Goal: Information Seeking & Learning: Find specific fact

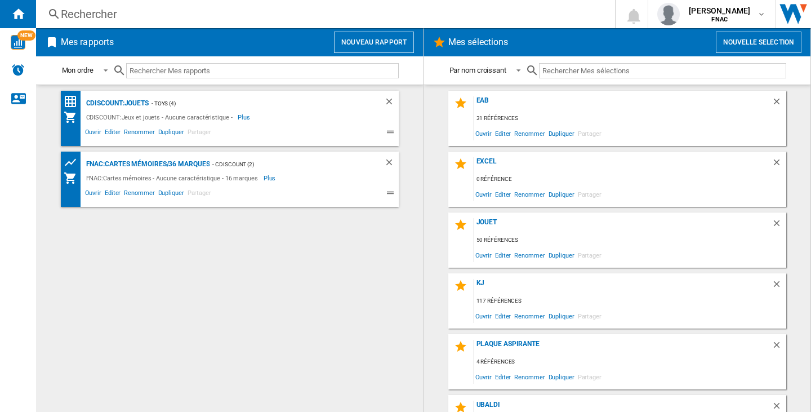
click at [79, 13] on div "Rechercher" at bounding box center [323, 14] width 525 height 16
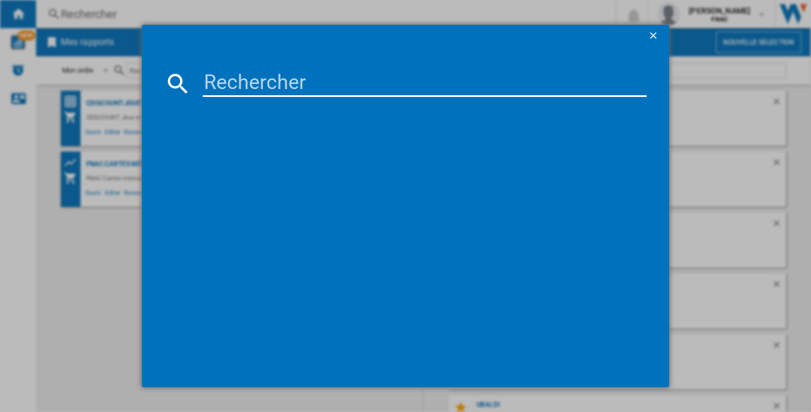
click at [243, 87] on input at bounding box center [425, 83] width 444 height 27
paste input "SAMSUNG GALAXY S25 FE S731 NOIR 128GO"
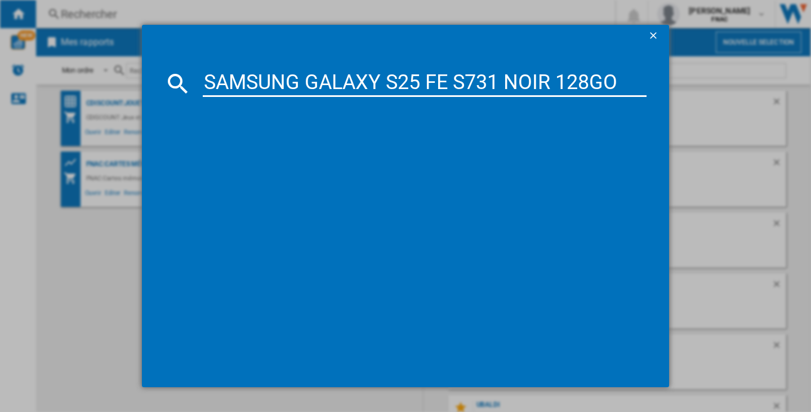
type input "SAMSUNG GALAXY S25 FE S731 NOIR 128GO"
click at [405, 95] on input "SAMSUNG GALAXY S25 FE S731 NOIR 128GO" at bounding box center [425, 83] width 444 height 27
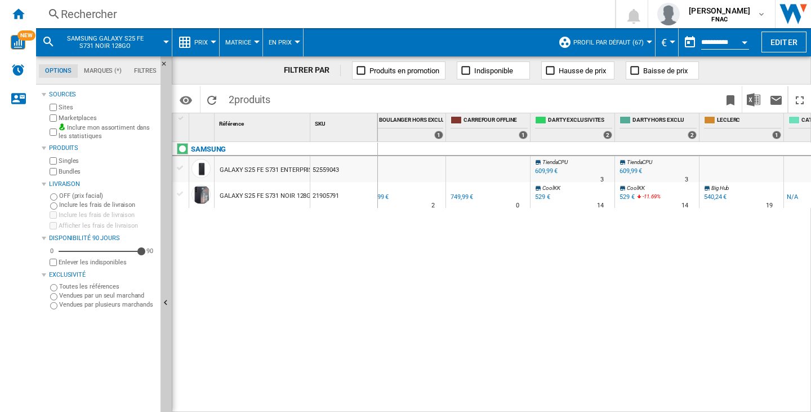
scroll to position [0, 1256]
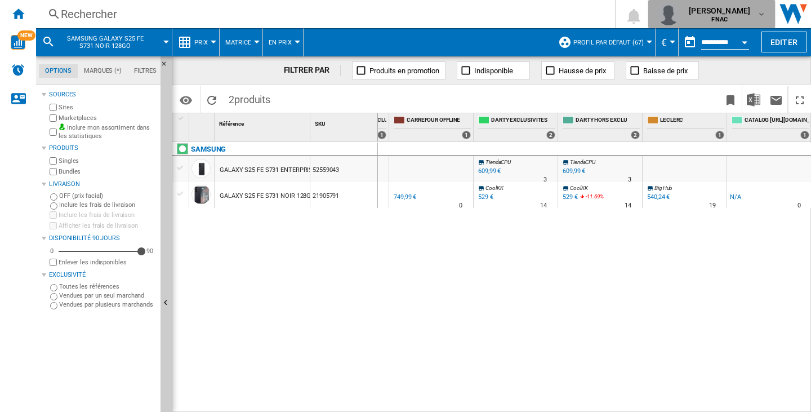
click at [693, 21] on span "FNAC" at bounding box center [719, 19] width 61 height 7
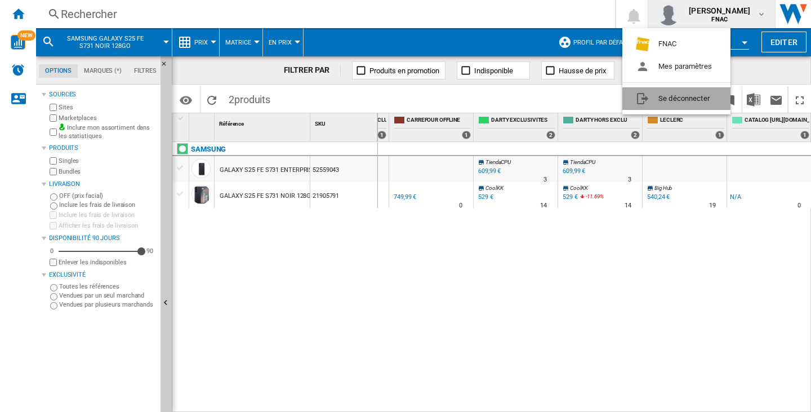
click at [693, 102] on button "Se déconnecter" at bounding box center [676, 98] width 108 height 23
